Goal: Ask a question

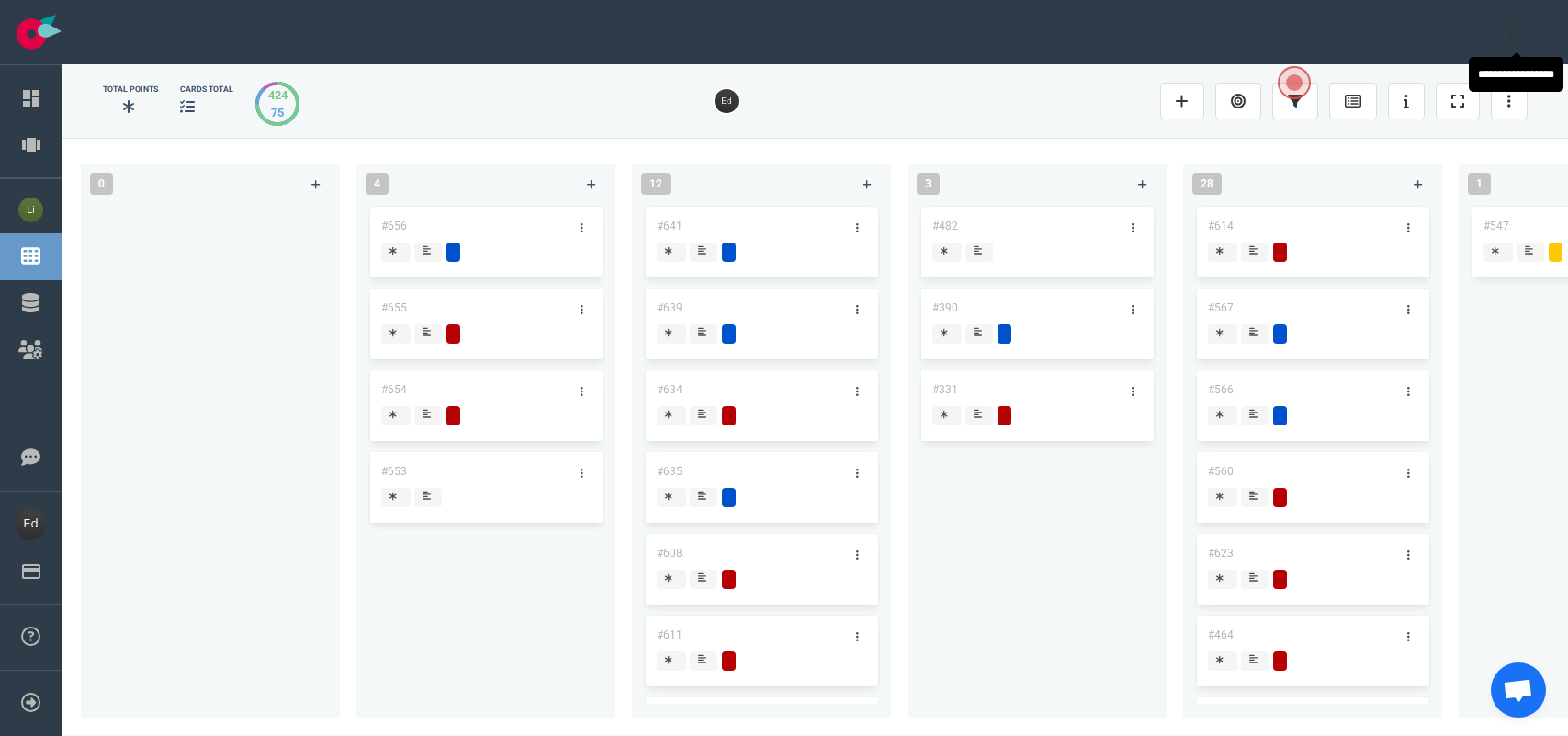
click at [1507, 21] on button at bounding box center [1515, 35] width 46 height 37
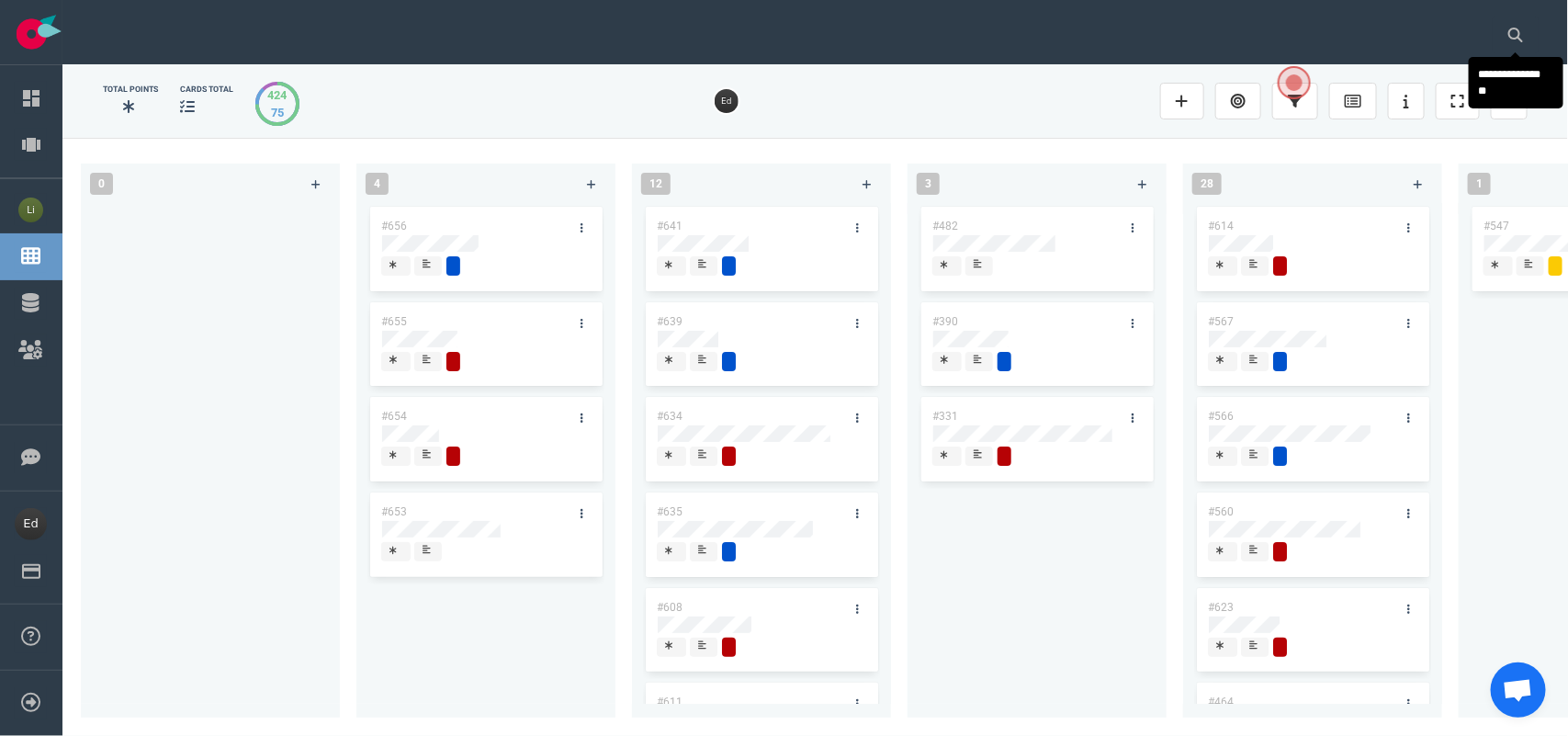
scroll to position [0, 3064]
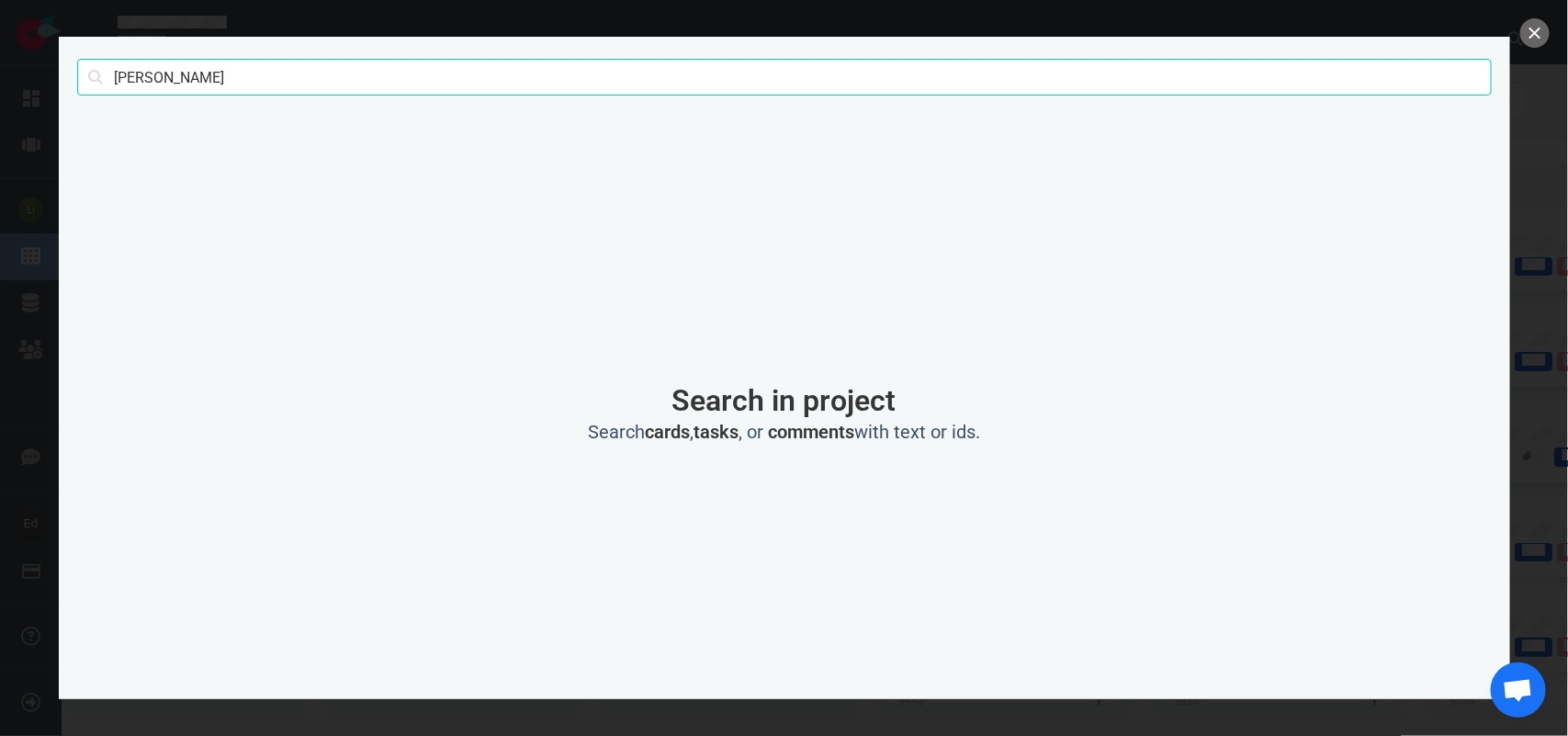
type input "[PERSON_NAME]"
click button "Search" at bounding box center [0, 0] width 0 height 0
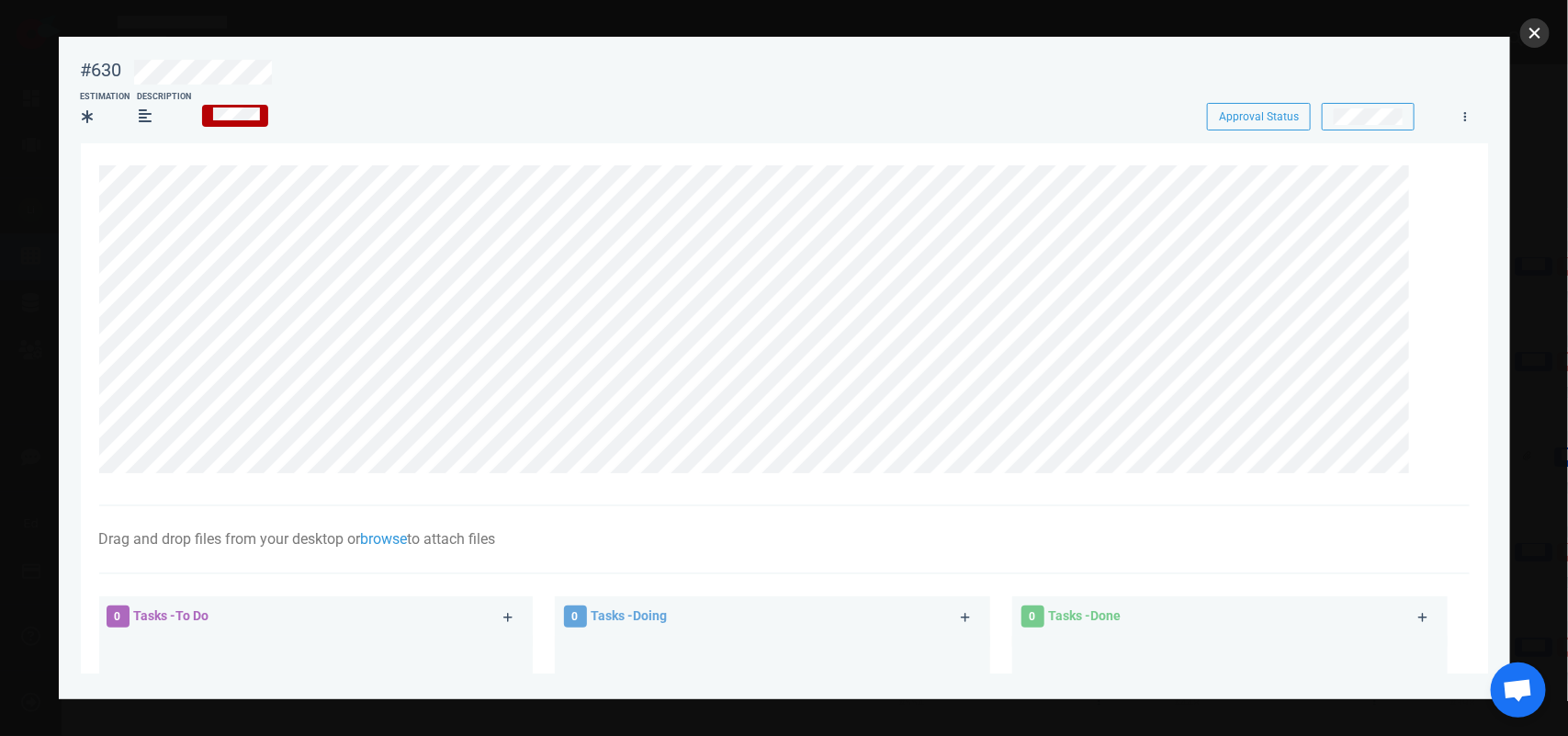
click at [1534, 38] on button "close" at bounding box center [1535, 33] width 30 height 30
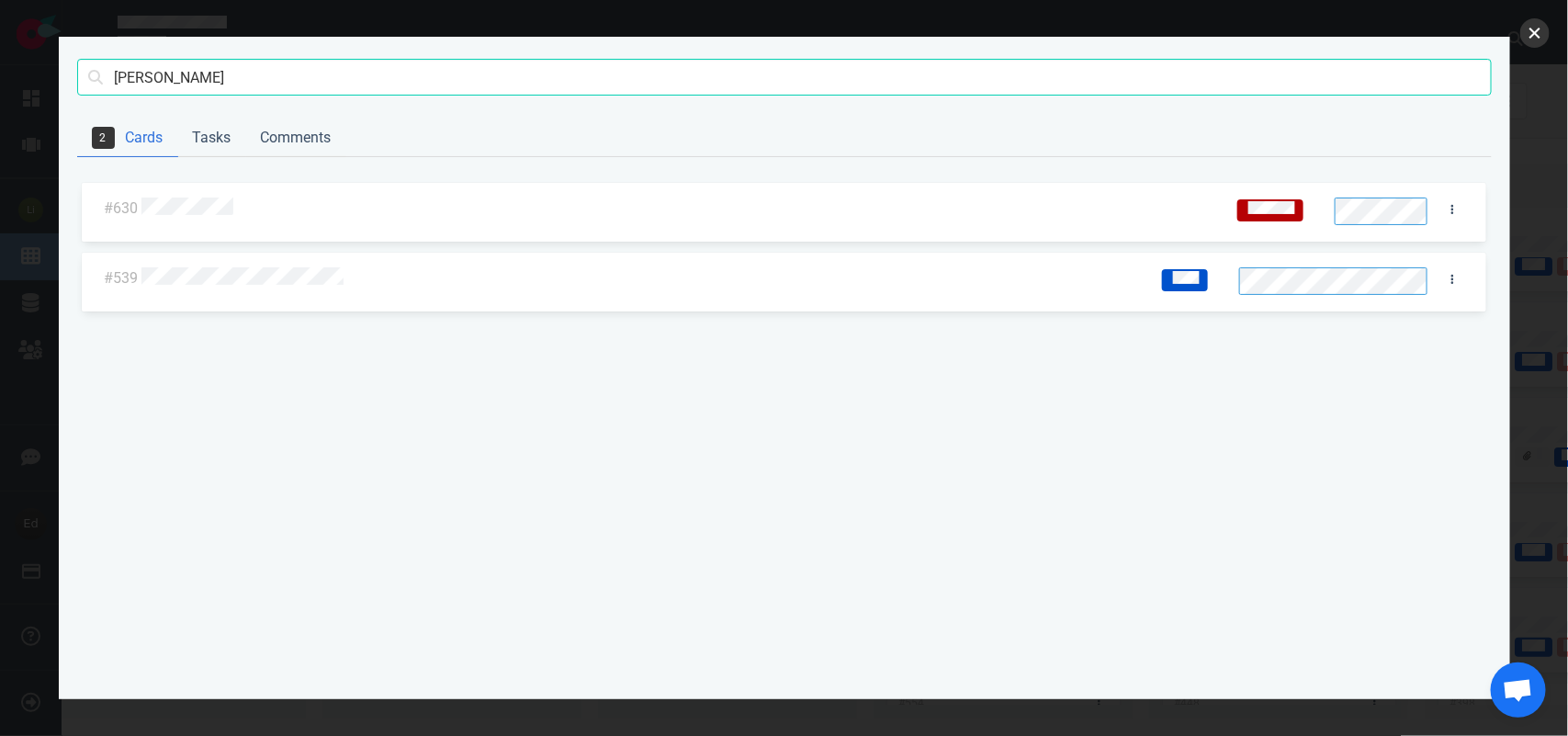
click at [1539, 35] on button "close" at bounding box center [1535, 33] width 30 height 30
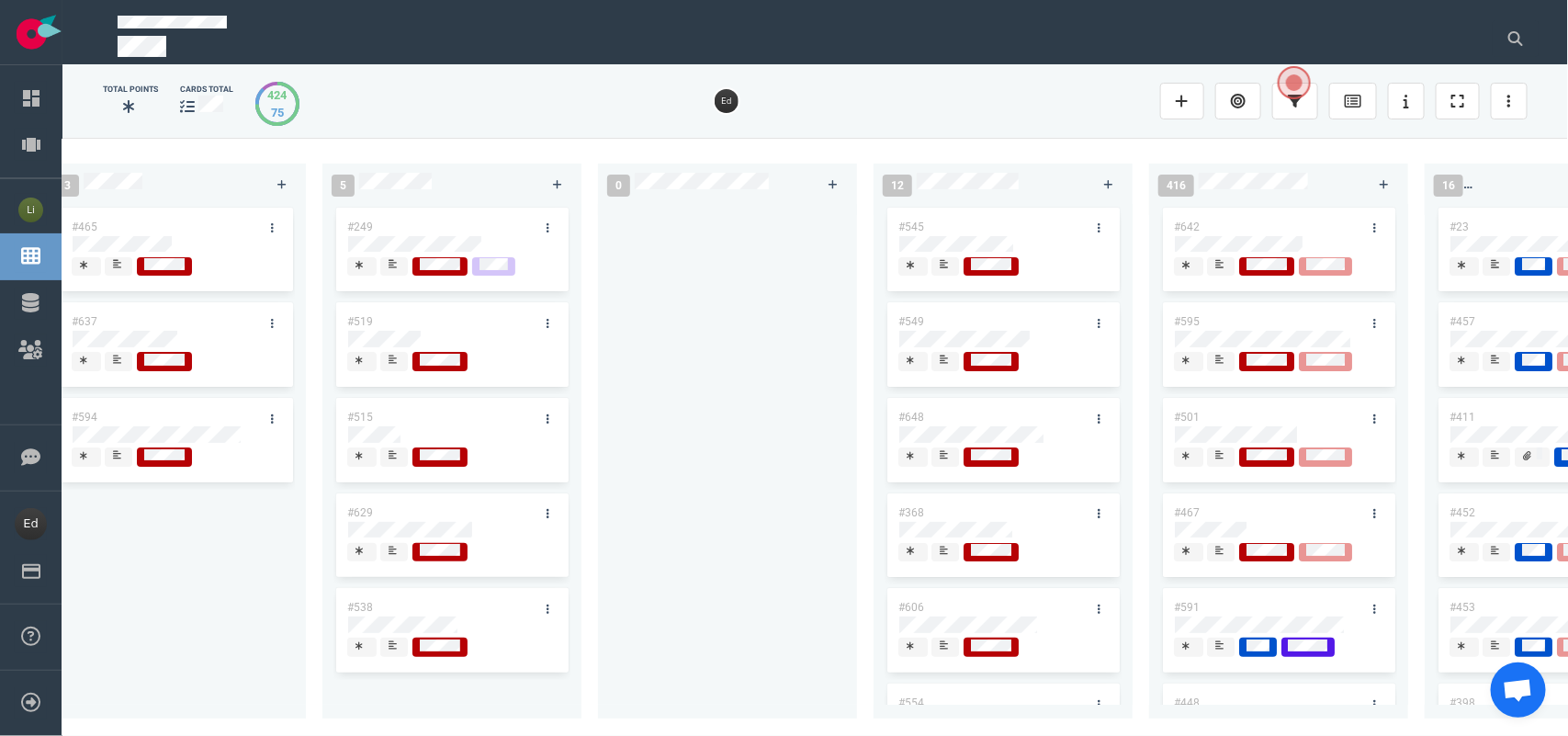
drag, startPoint x: 952, startPoint y: 721, endPoint x: 976, endPoint y: 723, distance: 24.1
click at [976, 723] on div "0 4 #656 #655 #654 #653 12 #641 #639 #634 #635 #608 #611 #602 #603 #548 3 #482 …" at bounding box center [815, 436] width 1505 height 598
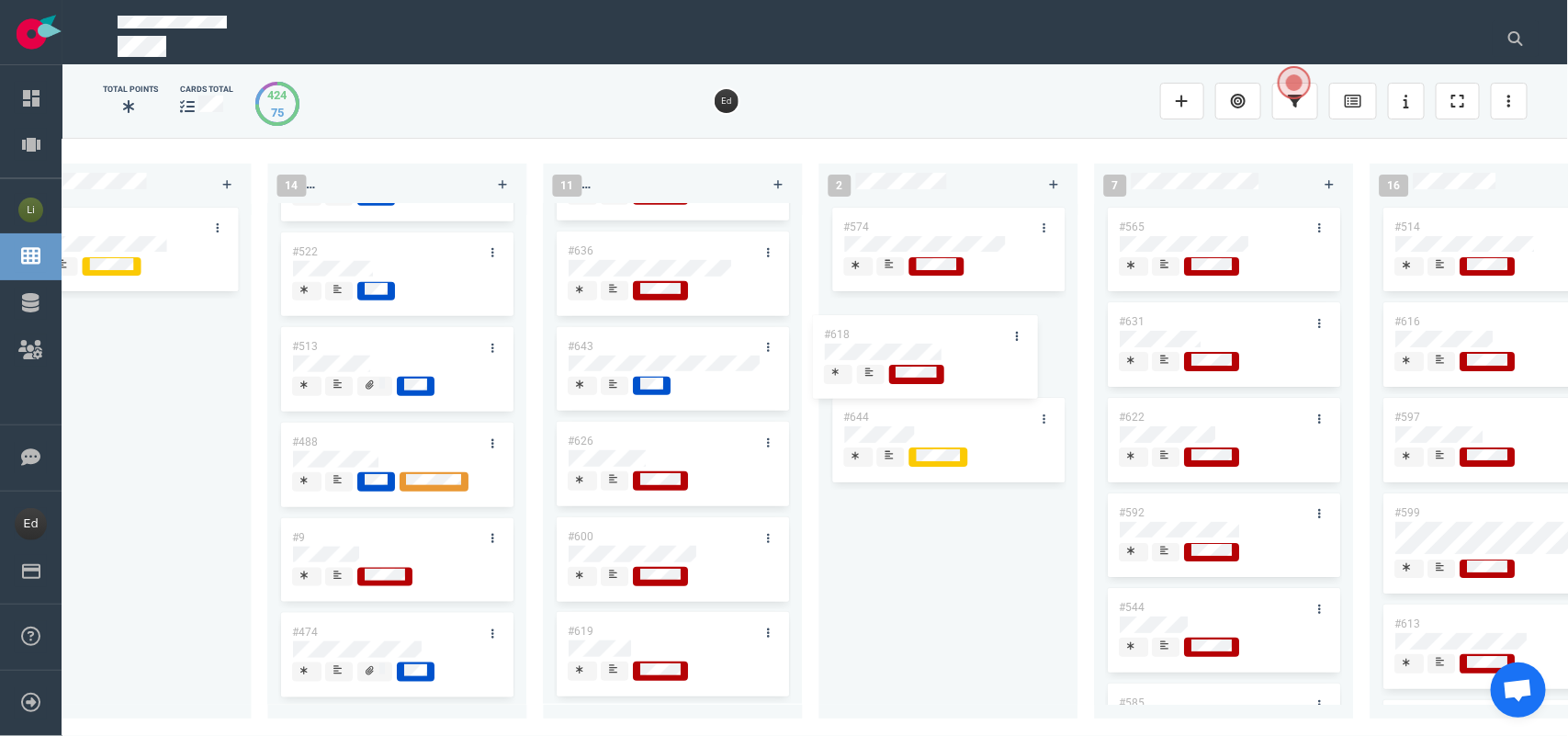
scroll to position [466, 0]
drag, startPoint x: 603, startPoint y: 521, endPoint x: 870, endPoint y: 243, distance: 385.5
click at [870, 243] on div "0 4 #656 #655 #654 #653 12 #641 #639 #634 #635 #608 #611 #602 #603 #548 3 #482 …" at bounding box center [815, 436] width 1505 height 598
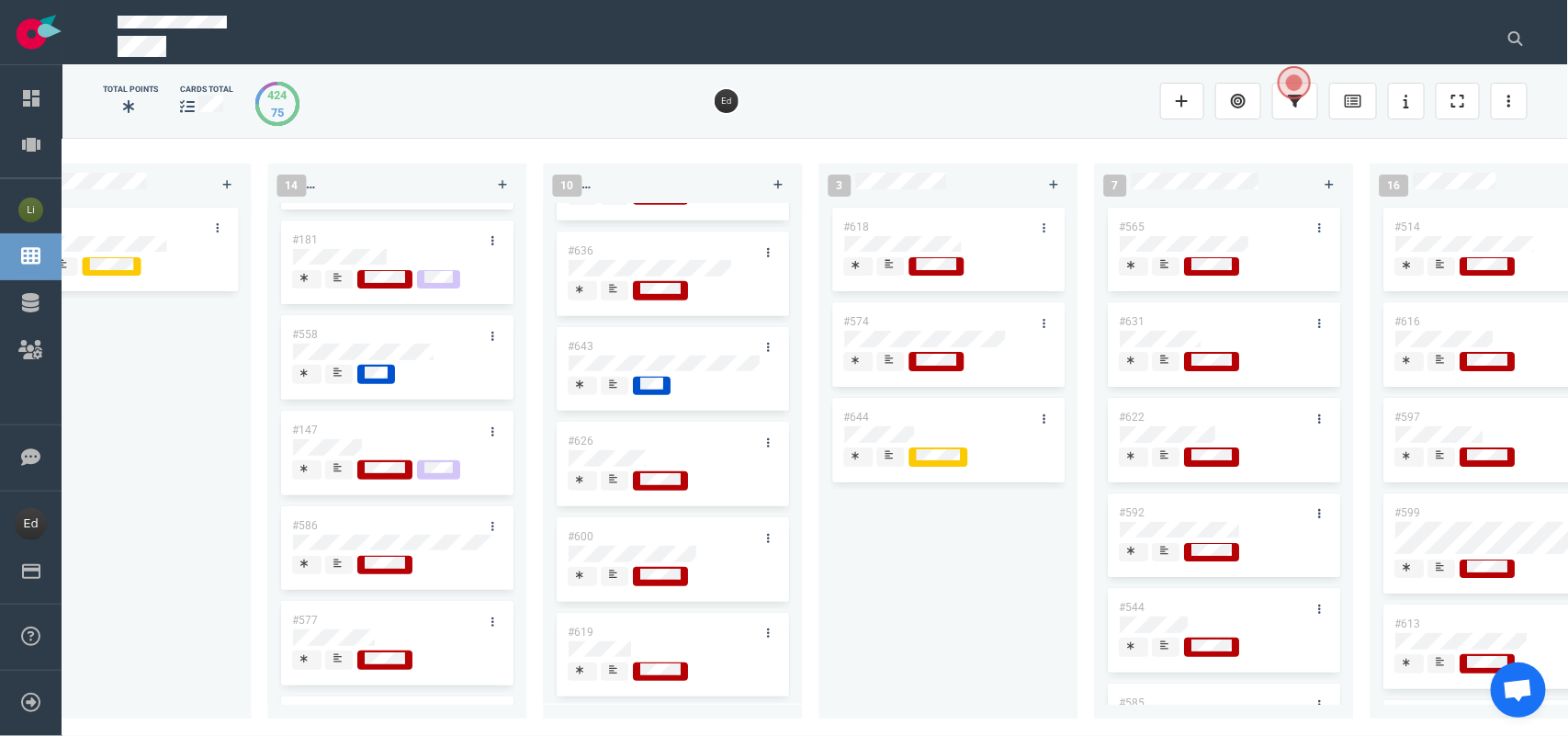
scroll to position [0, 0]
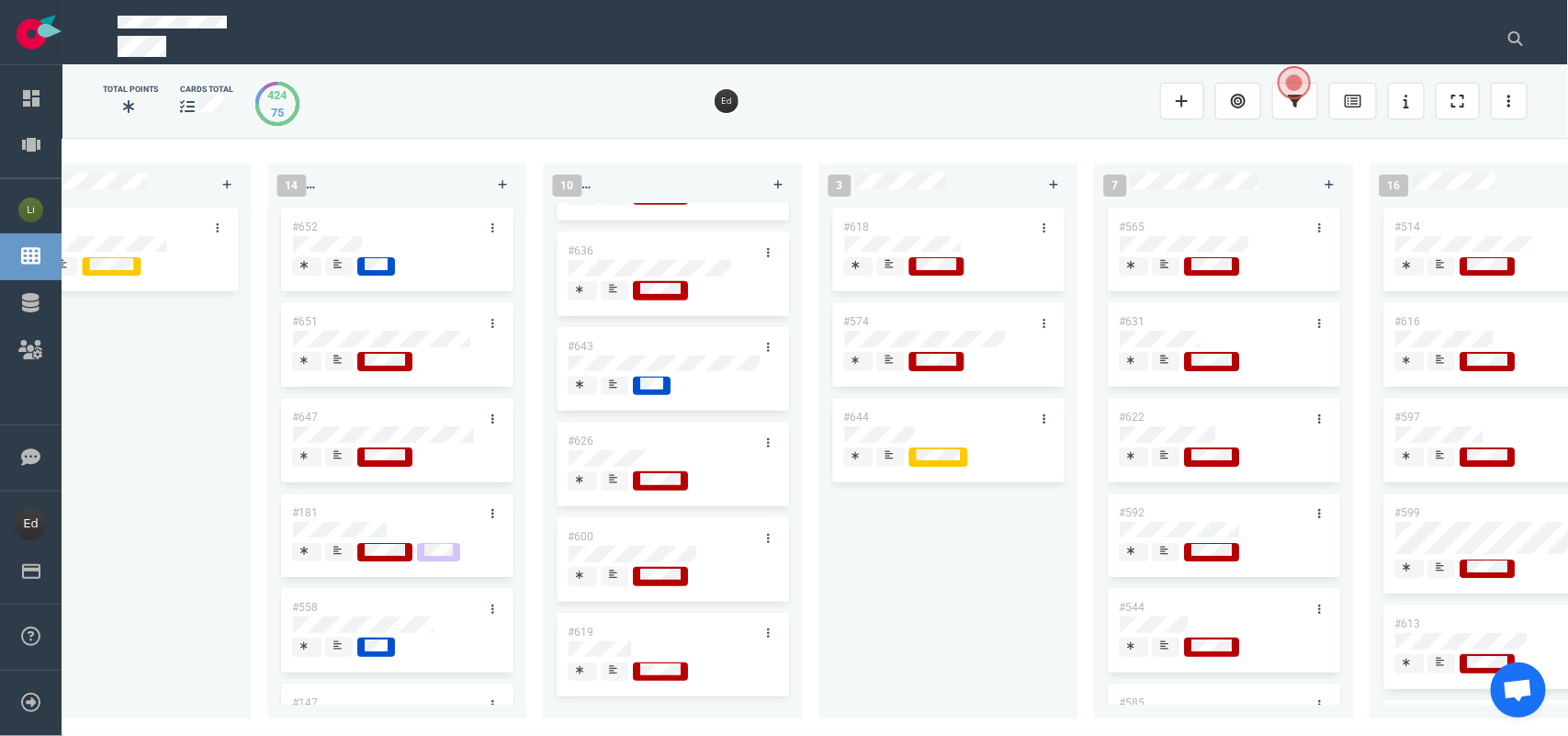
click at [341, 356] on icon at bounding box center [338, 359] width 8 height 9
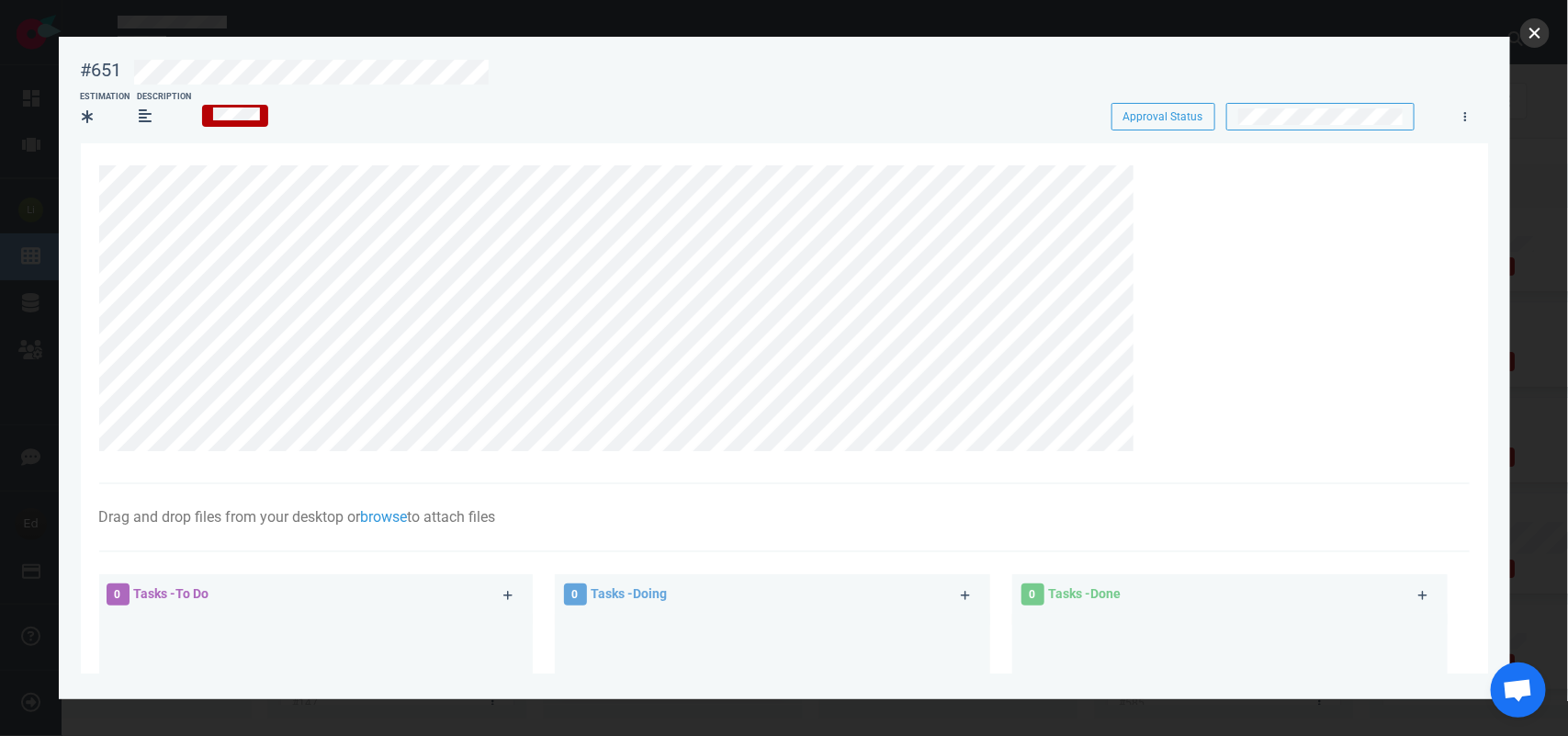
click at [1534, 37] on button "close" at bounding box center [1535, 33] width 30 height 30
